Goal: Task Accomplishment & Management: Manage account settings

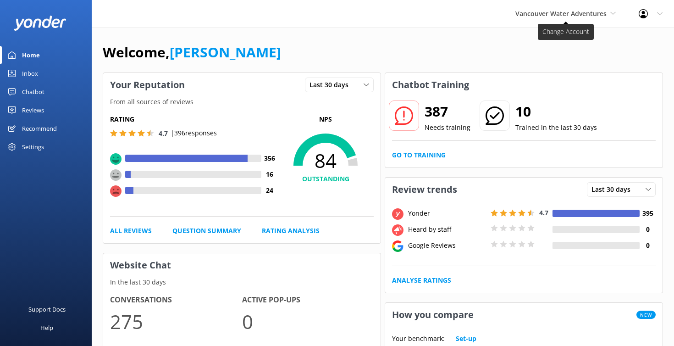
click at [573, 13] on span "Vancouver Water Adventures" at bounding box center [561, 13] width 91 height 9
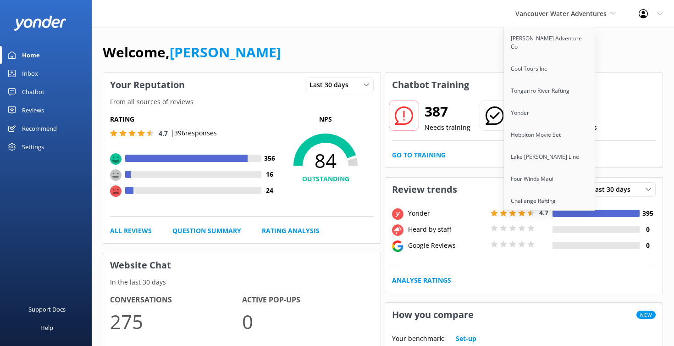
scroll to position [536, 0]
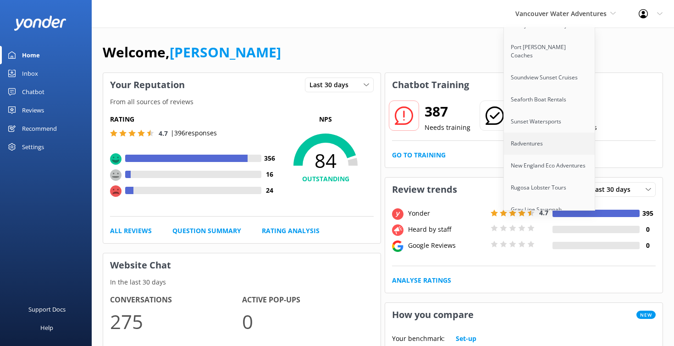
click at [519, 133] on link "Radventures" at bounding box center [550, 144] width 92 height 22
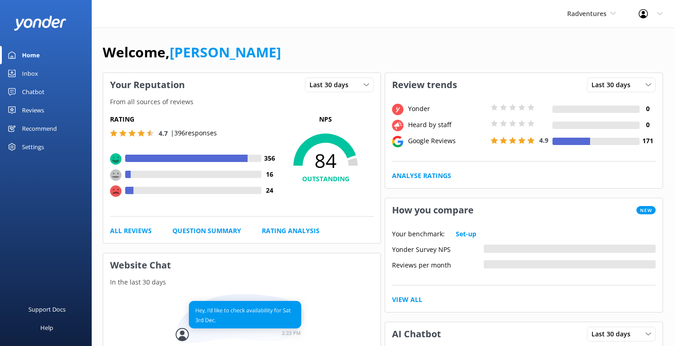
click at [37, 111] on div "Reviews" at bounding box center [33, 110] width 22 height 18
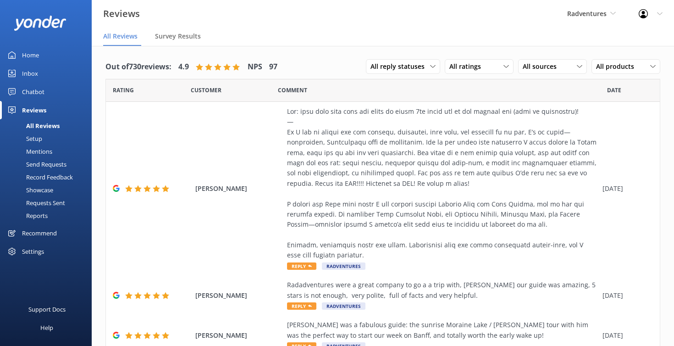
click at [41, 138] on div "Setup" at bounding box center [24, 138] width 37 height 13
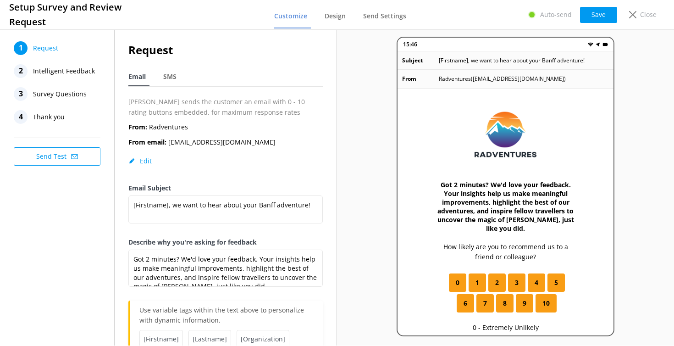
click at [68, 72] on span "Intelligent Feedback" at bounding box center [64, 71] width 62 height 14
click at [71, 91] on span "Survey Questions" at bounding box center [60, 94] width 54 height 14
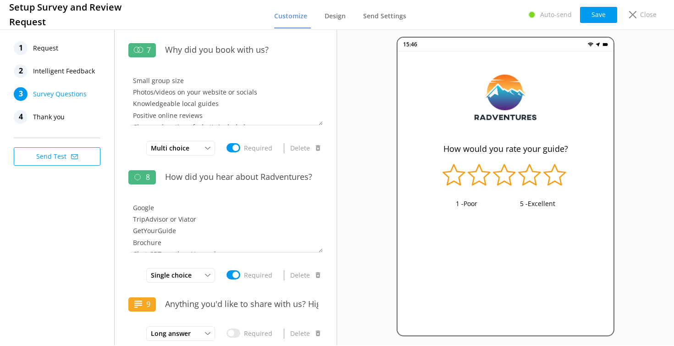
scroll to position [714, 0]
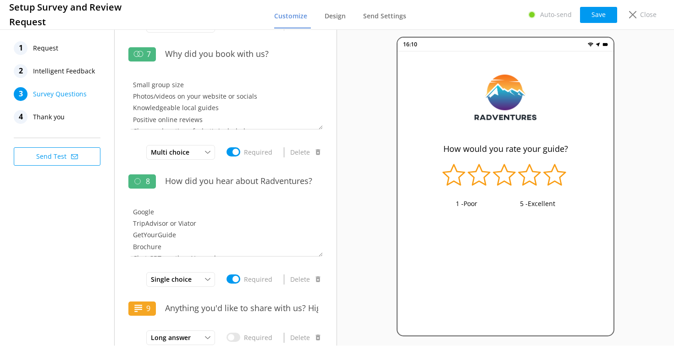
click at [60, 113] on span "Thank you" at bounding box center [49, 117] width 32 height 14
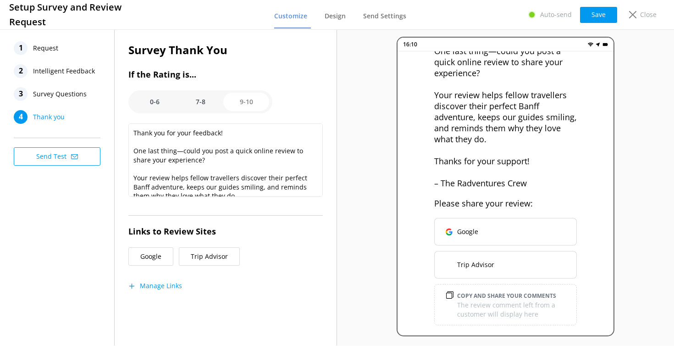
scroll to position [92, 0]
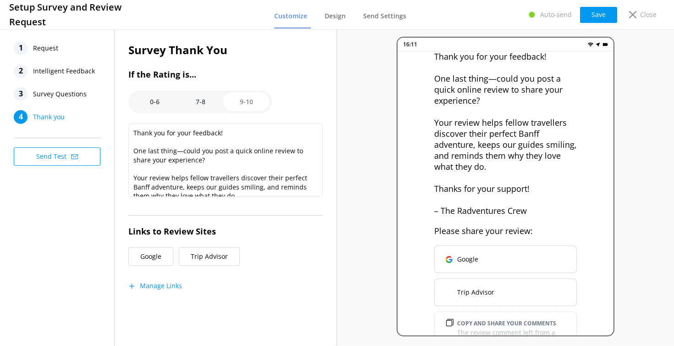
click at [55, 48] on span "Request" at bounding box center [45, 48] width 25 height 14
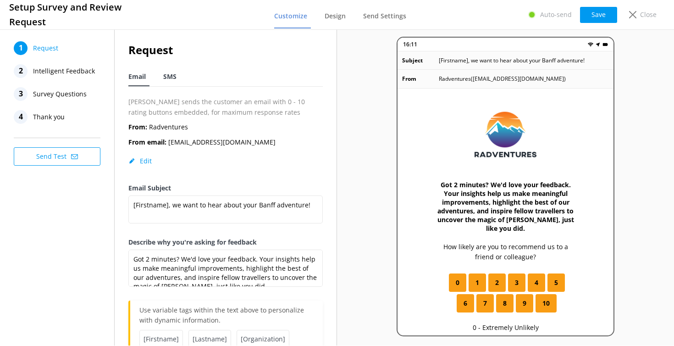
click at [165, 80] on span "SMS" at bounding box center [169, 76] width 13 height 9
type textarea "Thanks for exploring Banff with us, [Firstname]! We'd love to hear your quick f…"
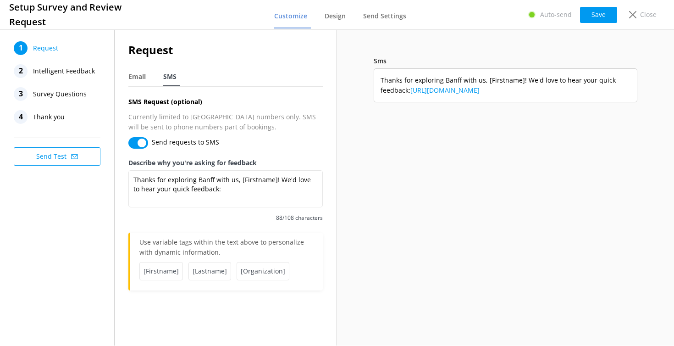
click at [68, 155] on button "Send Test" at bounding box center [57, 156] width 87 height 18
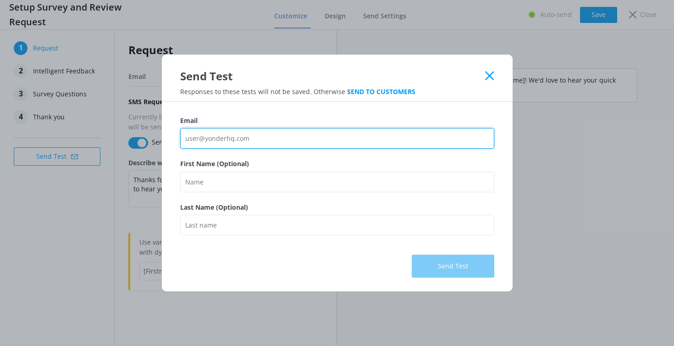
click at [267, 139] on input "Email" at bounding box center [337, 138] width 314 height 21
type input "kendall@yonderhq.com"
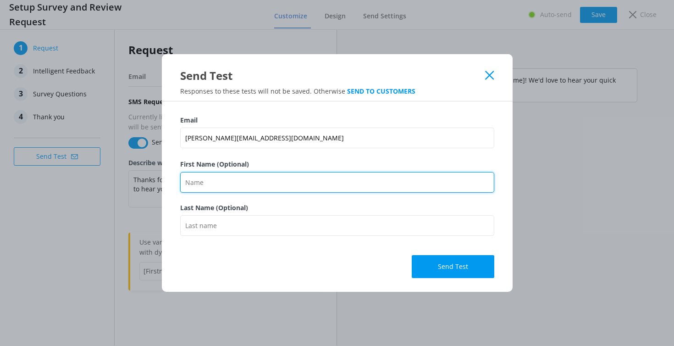
click at [258, 188] on input "First Name (Optional)" at bounding box center [337, 182] width 314 height 21
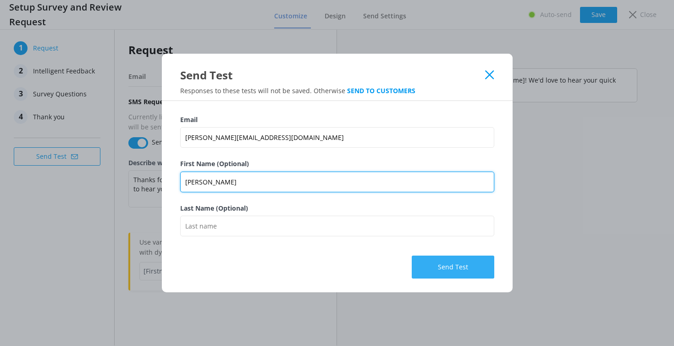
type input "Kendall"
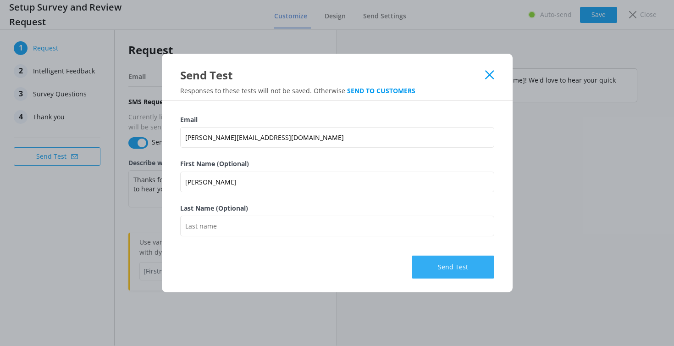
click at [468, 275] on button "Send Test" at bounding box center [453, 267] width 83 height 23
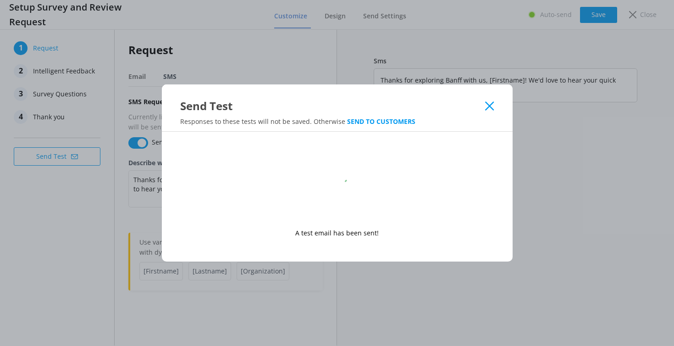
click at [492, 105] on icon at bounding box center [489, 105] width 9 height 9
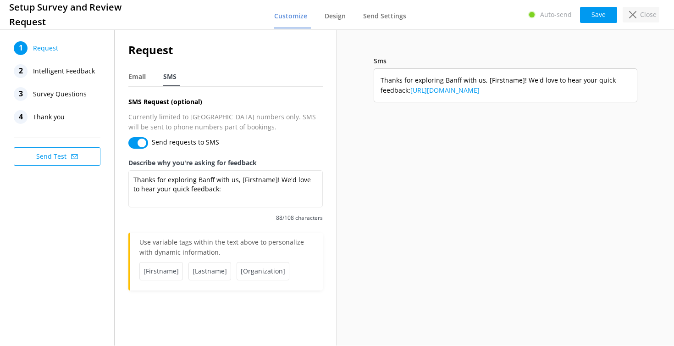
click at [629, 18] on div "Close" at bounding box center [641, 15] width 37 height 16
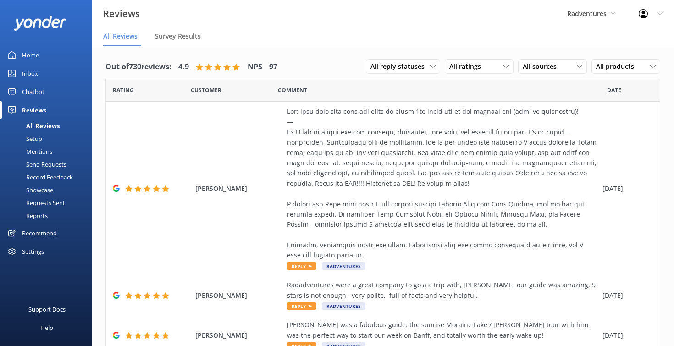
click at [44, 247] on div "Settings" at bounding box center [33, 251] width 22 height 18
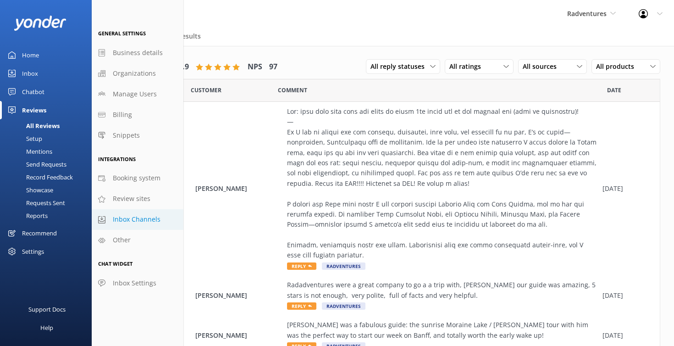
click at [132, 218] on span "Inbox Channels" at bounding box center [137, 219] width 48 height 10
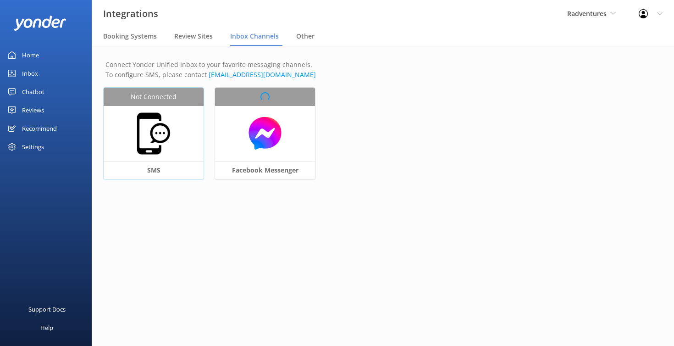
click at [169, 137] on img at bounding box center [154, 134] width 46 height 46
select select "US"
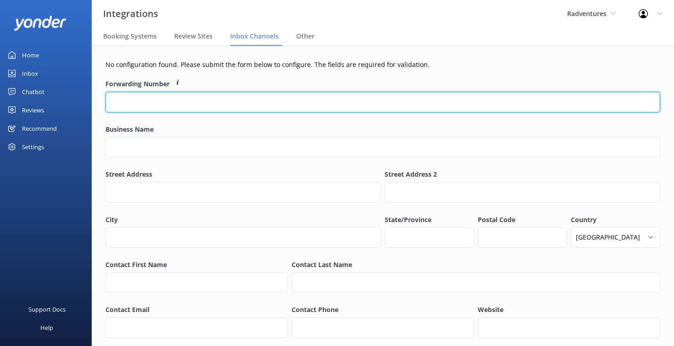
click at [239, 105] on input "Forwarding Number" at bounding box center [383, 102] width 555 height 21
paste input "(403) 493-9556"
type input "(403) 493-9556"
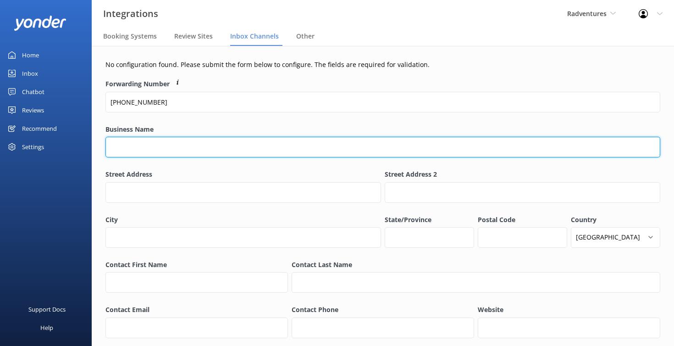
click at [198, 148] on input "Business Name" at bounding box center [383, 147] width 555 height 21
type input "Radventures"
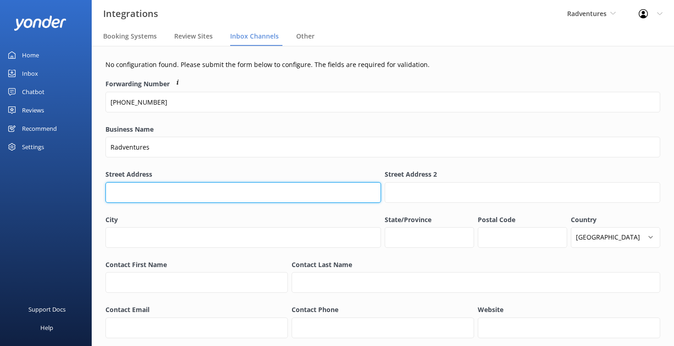
click at [146, 195] on input "Street Address" at bounding box center [244, 192] width 276 height 21
paste input "149 Eagle Crescent"
type input "149 Eagle Crescent"
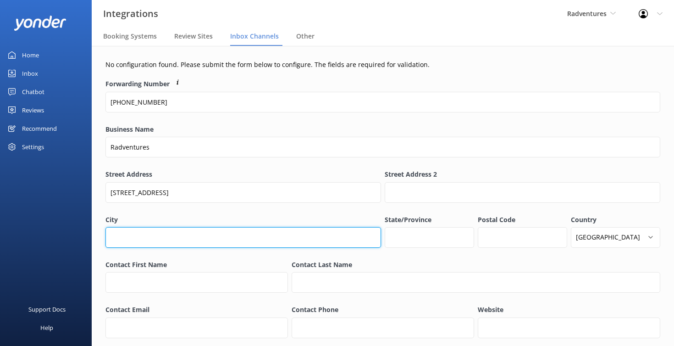
click at [155, 240] on input "City" at bounding box center [244, 237] width 276 height 21
type input "Banff"
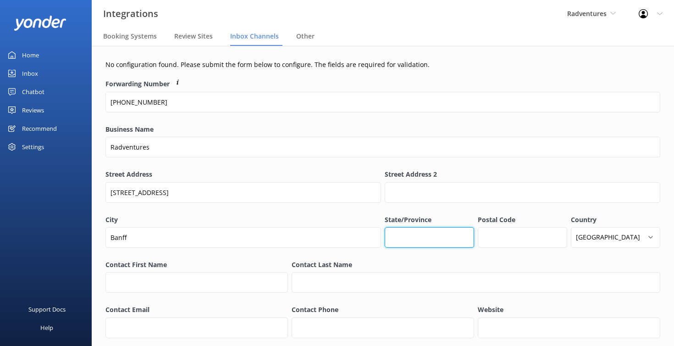
click at [438, 234] on input "State/Province" at bounding box center [429, 237] width 89 height 21
type input "Alberta"
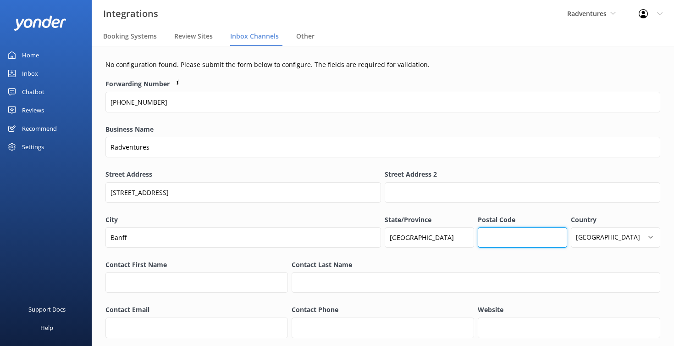
click at [496, 230] on input "Postal Code" at bounding box center [522, 237] width 89 height 21
paste input "T1L1E8"
type input "T1L1E8"
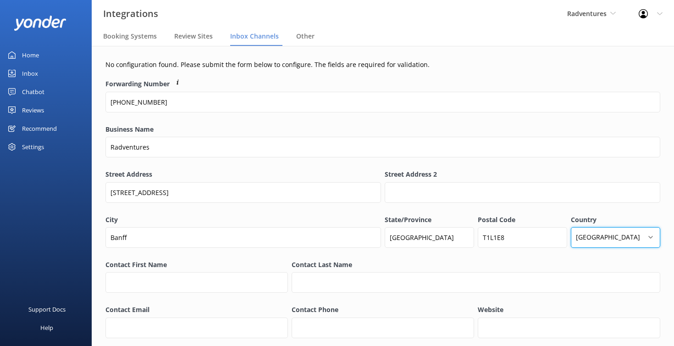
click at [604, 235] on select "Afghanistan Åland Islands Albania Algeria American Samoa AndorrA Angola Anguill…" at bounding box center [615, 237] width 89 height 21
select select "CA"
click at [571, 227] on select "Afghanistan Åland Islands Albania Algeria American Samoa AndorrA Angola Anguill…" at bounding box center [615, 237] width 89 height 21
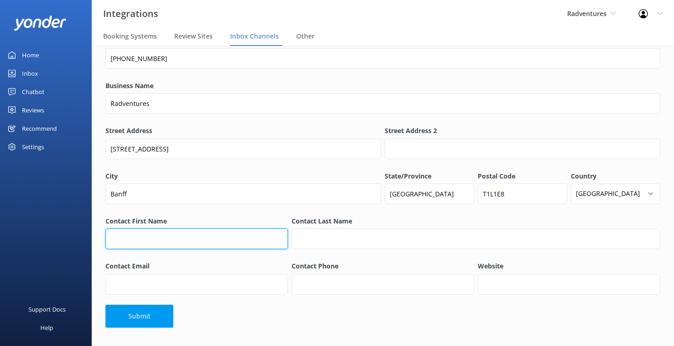
click at [228, 232] on input "Contact First Name" at bounding box center [197, 238] width 183 height 21
type input "[PERSON_NAME]"
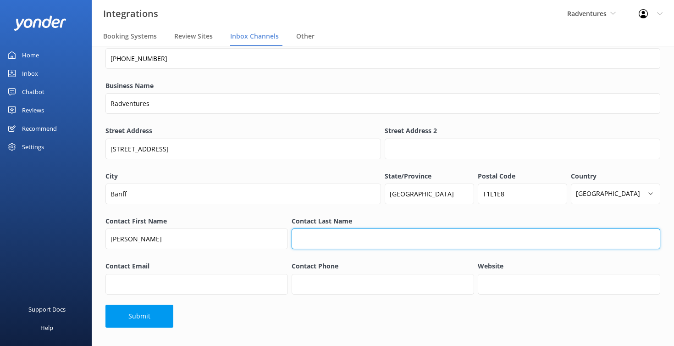
click at [353, 241] on input "Contact Last Name" at bounding box center [476, 238] width 369 height 21
type input "S"
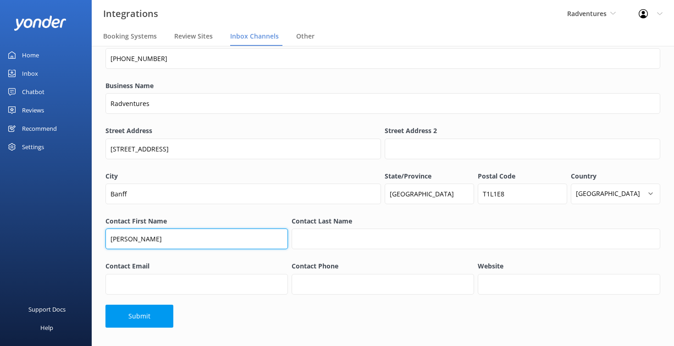
click at [206, 237] on input "[PERSON_NAME]" at bounding box center [197, 238] width 183 height 21
type input "Chris"
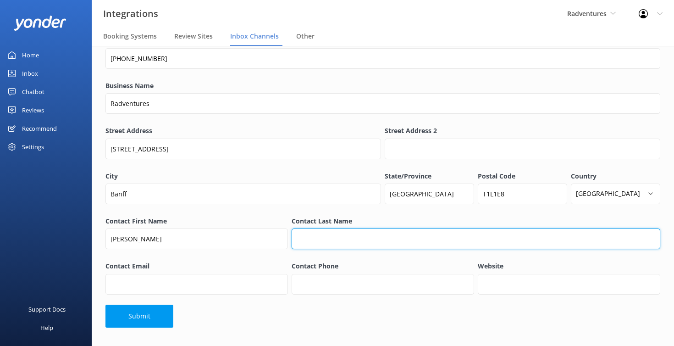
click at [334, 236] on input "Contact Last Name" at bounding box center [476, 238] width 369 height 21
type input "Moneypenny"
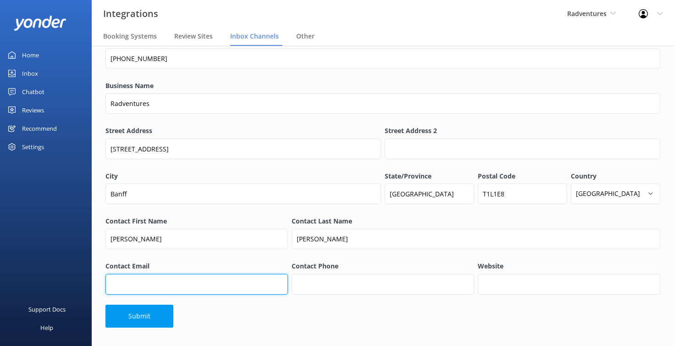
click at [237, 284] on input "Contact Email" at bounding box center [197, 284] width 183 height 21
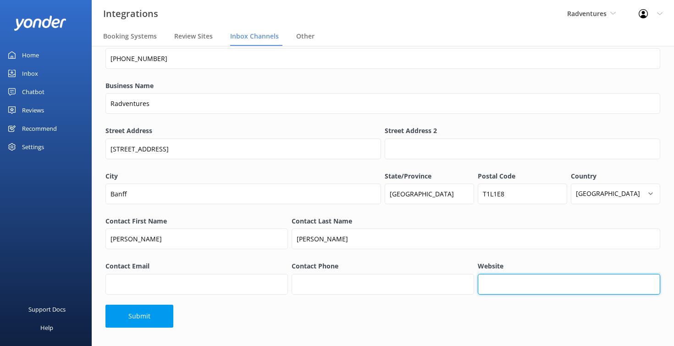
click at [511, 281] on input "Website" at bounding box center [569, 284] width 183 height 21
paste input "https://www.radventurescanada.com/"
type input "https://www.radventurescanada.com/"
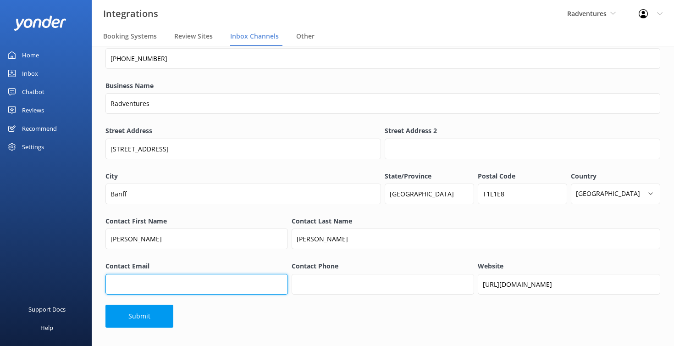
click at [195, 279] on input "Contact Email" at bounding box center [197, 284] width 183 height 21
paste input "yourpals@radventurescanada.com"
type input "yourpals@radventurescanada.com"
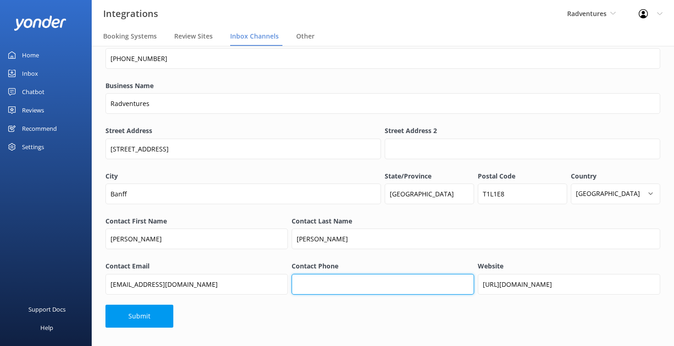
click at [329, 289] on input "Contact Phone" at bounding box center [383, 284] width 183 height 21
paste input "403-493-9556"
type input "403-493-9556"
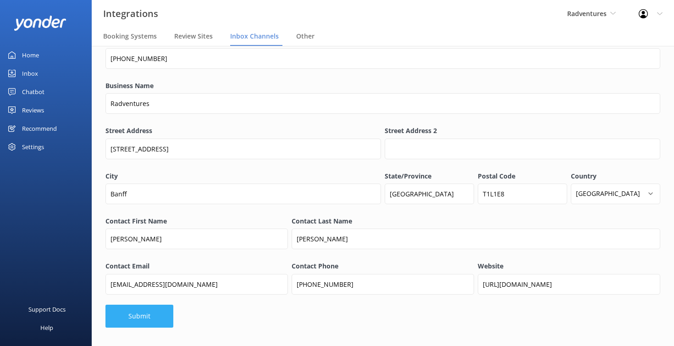
click at [148, 318] on button "Submit" at bounding box center [140, 316] width 68 height 23
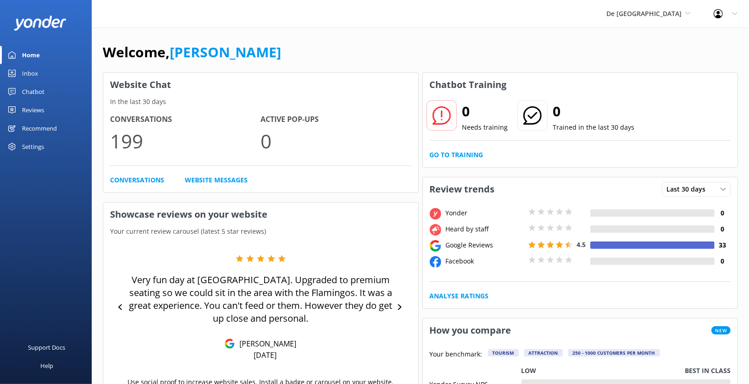
click at [453, 46] on div "Welcome, [PERSON_NAME]" at bounding box center [420, 56] width 635 height 31
click at [459, 154] on link "Go to Training" at bounding box center [457, 155] width 54 height 10
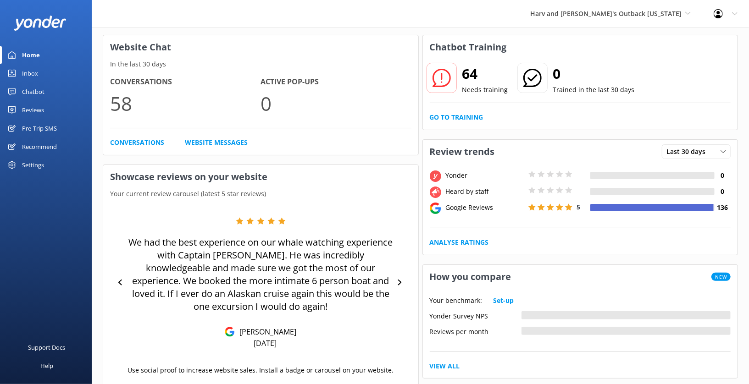
scroll to position [48, 0]
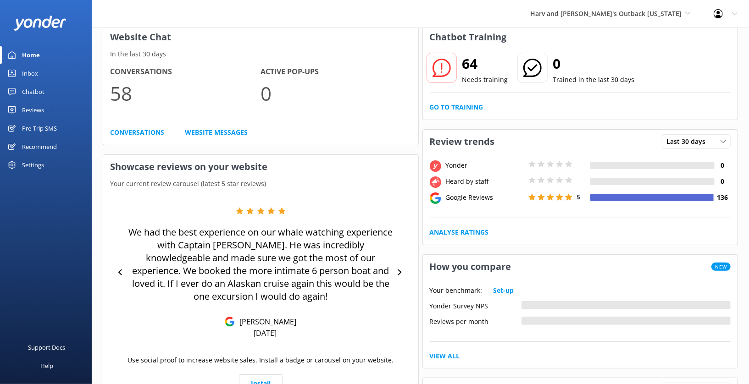
click at [24, 164] on div "Settings" at bounding box center [33, 165] width 22 height 18
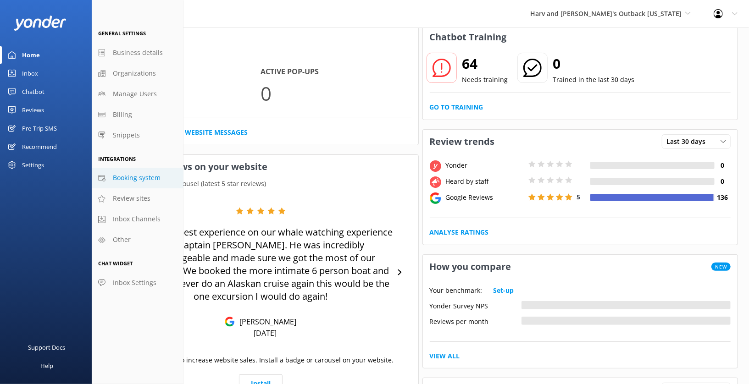
click at [146, 179] on span "Booking system" at bounding box center [137, 178] width 48 height 10
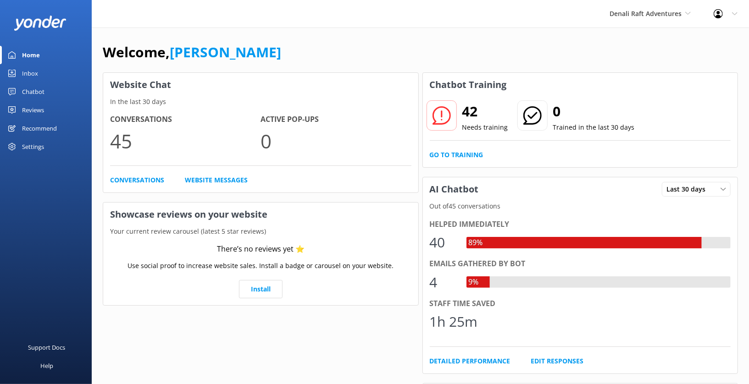
click at [42, 142] on div "Settings" at bounding box center [33, 147] width 22 height 18
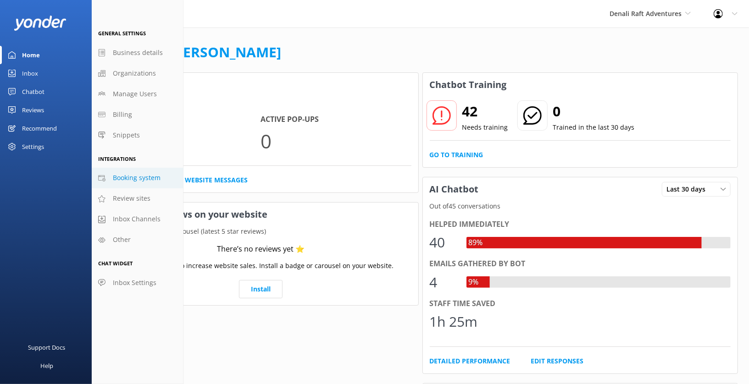
click at [141, 174] on span "Booking system" at bounding box center [137, 178] width 48 height 10
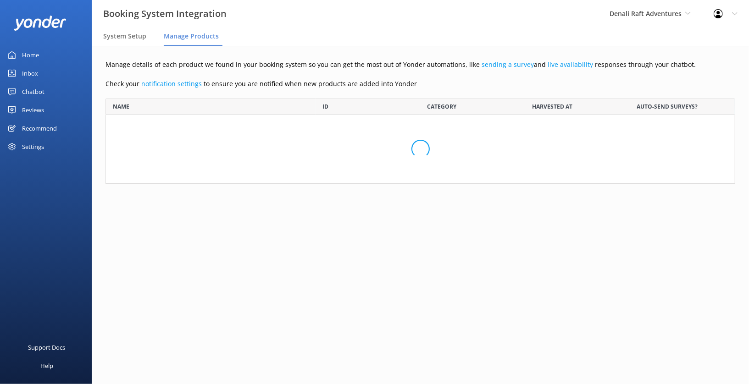
scroll to position [200, 630]
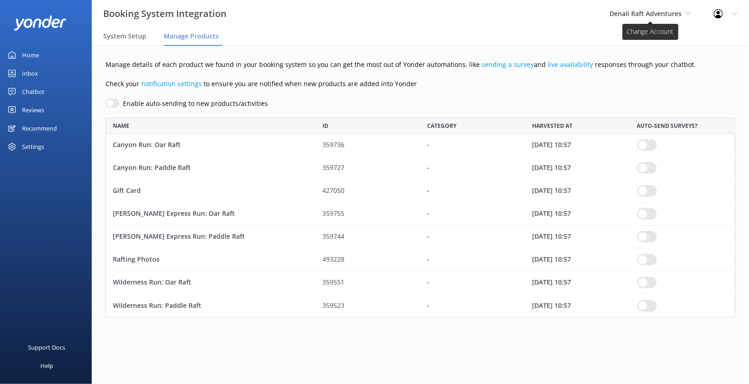
click at [647, 17] on span "Denali Raft Adventures" at bounding box center [646, 13] width 72 height 9
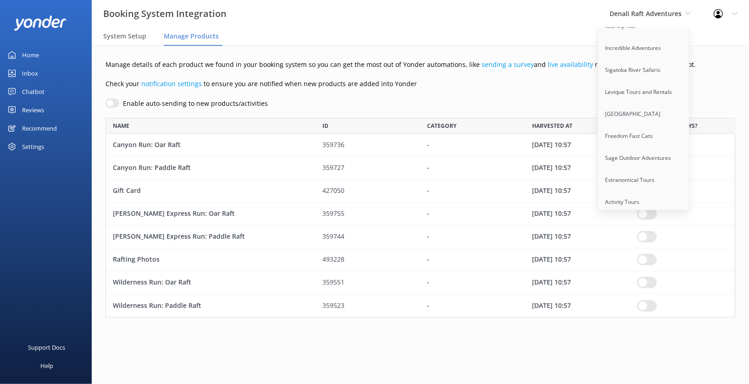
scroll to position [536, 0]
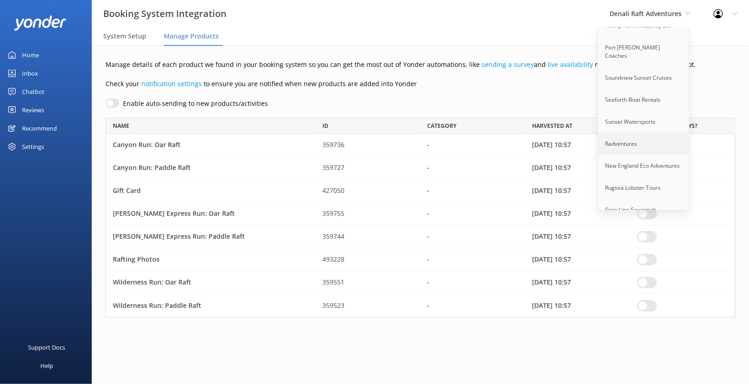
click at [627, 133] on link "Radventures" at bounding box center [644, 144] width 92 height 22
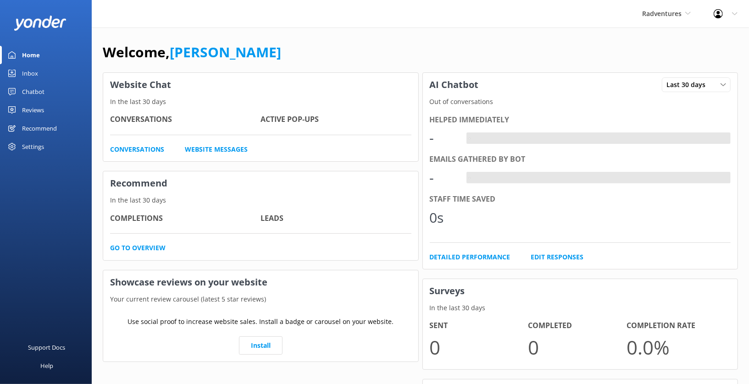
click at [38, 145] on div "Settings" at bounding box center [33, 147] width 22 height 18
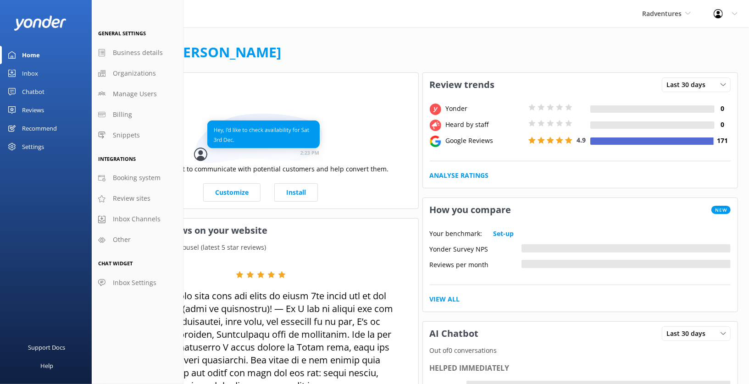
click at [38, 108] on div "Reviews" at bounding box center [33, 110] width 22 height 18
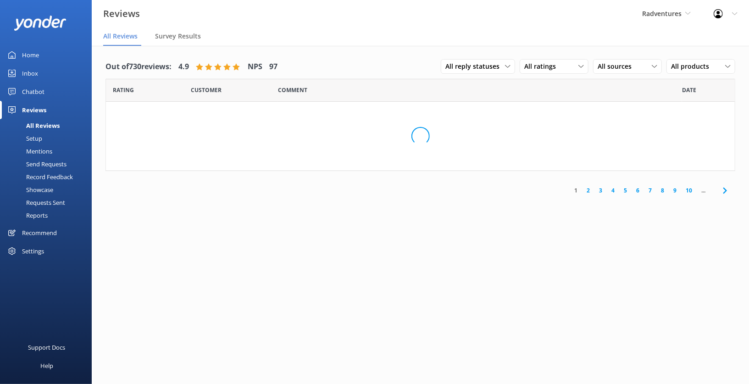
click at [43, 140] on link "Setup" at bounding box center [49, 138] width 86 height 13
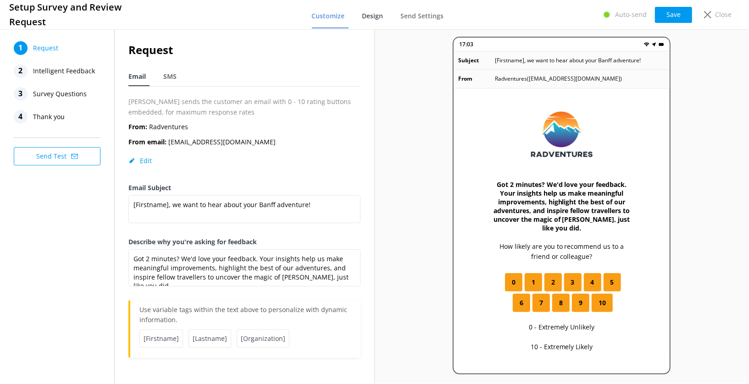
click at [378, 19] on span "Design" at bounding box center [372, 15] width 21 height 9
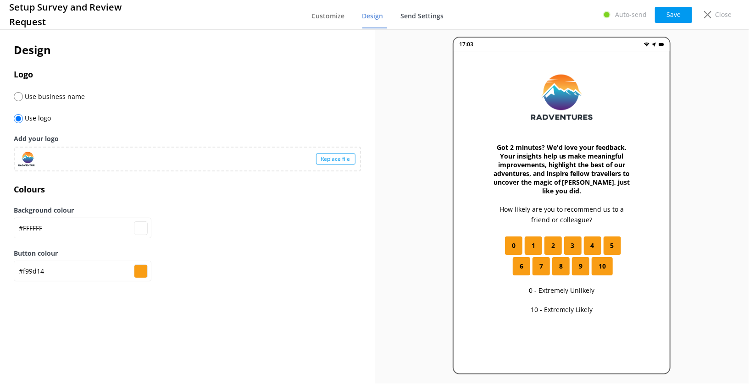
click at [414, 17] on span "Send Settings" at bounding box center [422, 15] width 43 height 9
